Goal: Check status: Check status

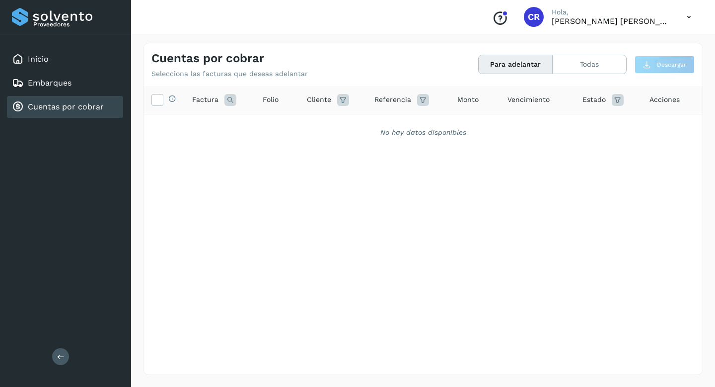
click at [81, 97] on div "Cuentas por cobrar" at bounding box center [65, 107] width 116 height 22
click at [90, 101] on div "Cuentas por cobrar" at bounding box center [58, 107] width 92 height 12
click at [81, 102] on link "Cuentas por cobrar" at bounding box center [66, 106] width 76 height 9
click at [67, 63] on div "Inicio" at bounding box center [65, 59] width 116 height 22
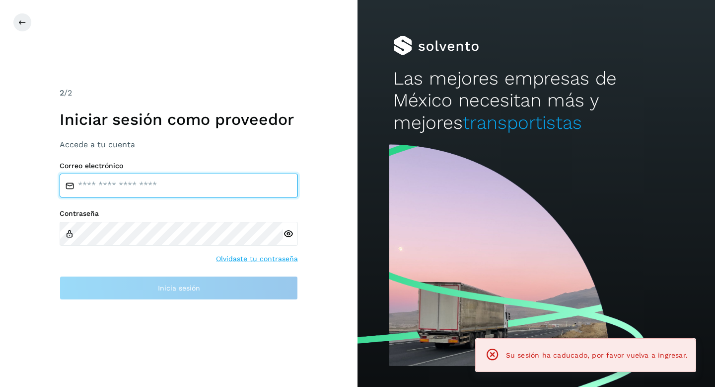
type input "**********"
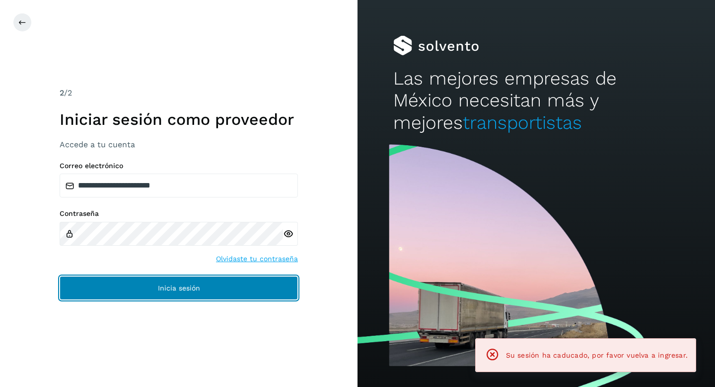
click at [130, 281] on button "Inicia sesión" at bounding box center [179, 288] width 238 height 24
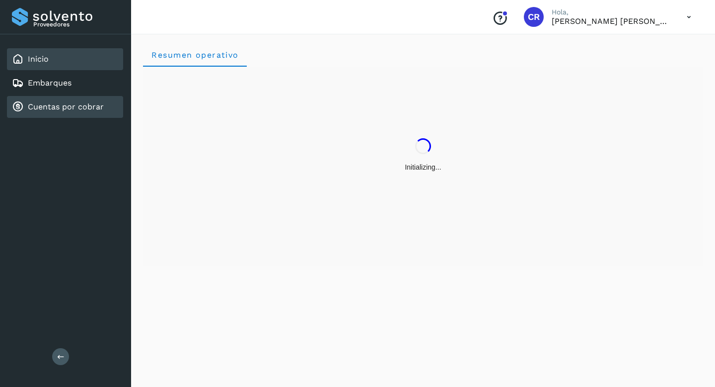
click at [69, 105] on link "Cuentas por cobrar" at bounding box center [66, 106] width 76 height 9
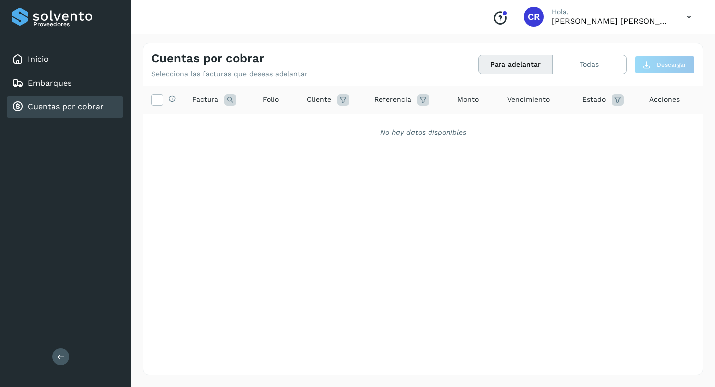
click at [69, 103] on link "Cuentas por cobrar" at bounding box center [66, 106] width 76 height 9
click at [590, 72] on button "Todas" at bounding box center [590, 64] width 74 height 18
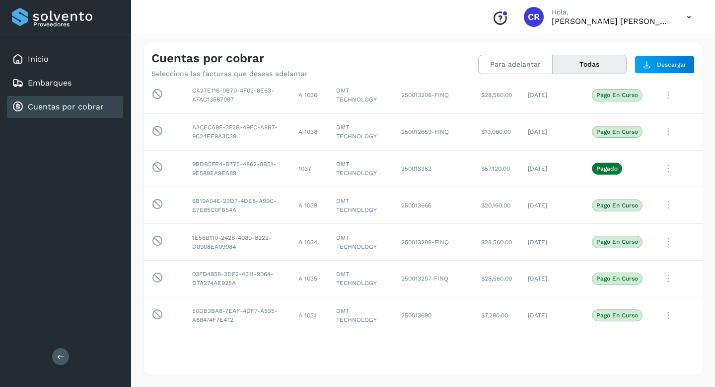
scroll to position [148, 0]
click at [608, 169] on p "Pagado" at bounding box center [607, 167] width 21 height 7
click at [557, 171] on td "[DATE]" at bounding box center [552, 168] width 64 height 37
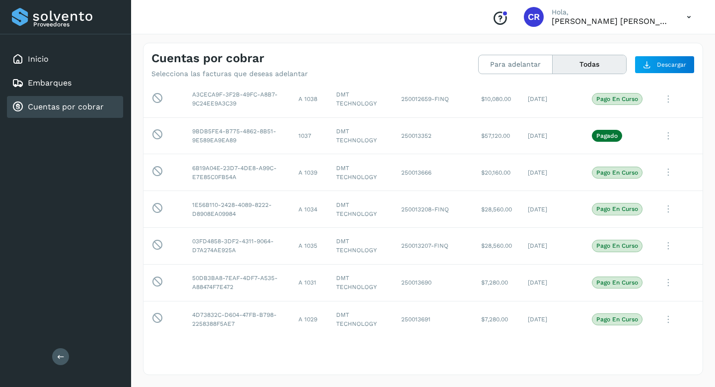
click at [94, 107] on link "Cuentas por cobrar" at bounding box center [66, 106] width 76 height 9
click at [553, 64] on button "Para adelantar" at bounding box center [590, 64] width 74 height 18
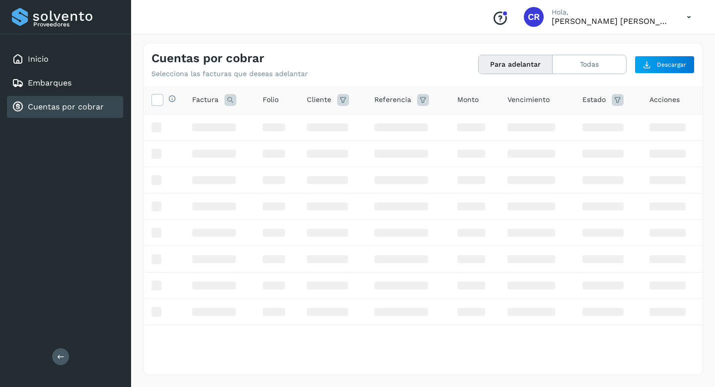
scroll to position [0, 0]
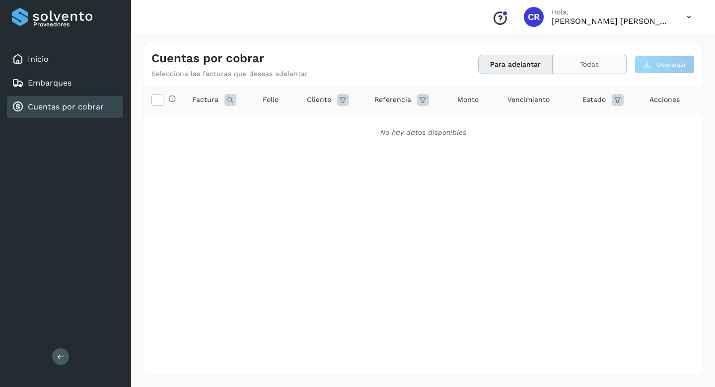
click at [575, 56] on button "Todas" at bounding box center [590, 64] width 74 height 18
